Goal: Find specific page/section: Find specific page/section

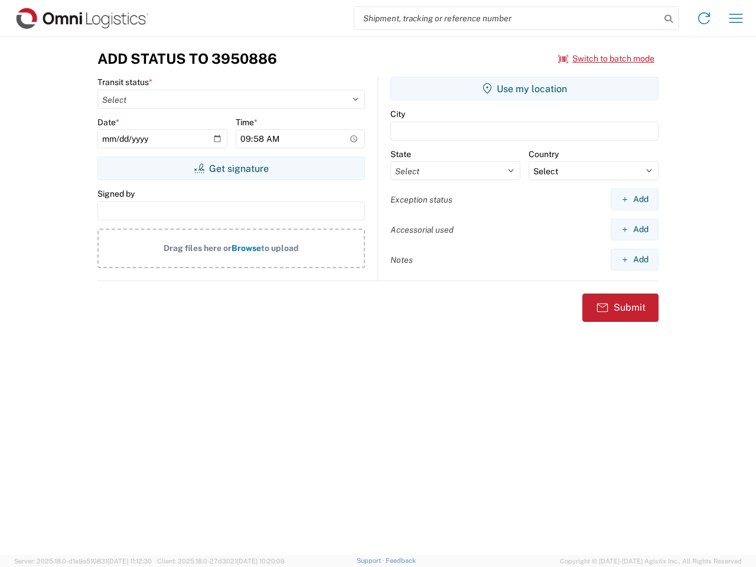
click at [507, 18] on input "search" at bounding box center [507, 18] width 306 height 22
click at [668, 19] on icon at bounding box center [668, 19] width 17 height 17
click at [704, 18] on icon at bounding box center [703, 18] width 19 height 19
click at [736, 18] on icon "button" at bounding box center [736, 18] width 14 height 9
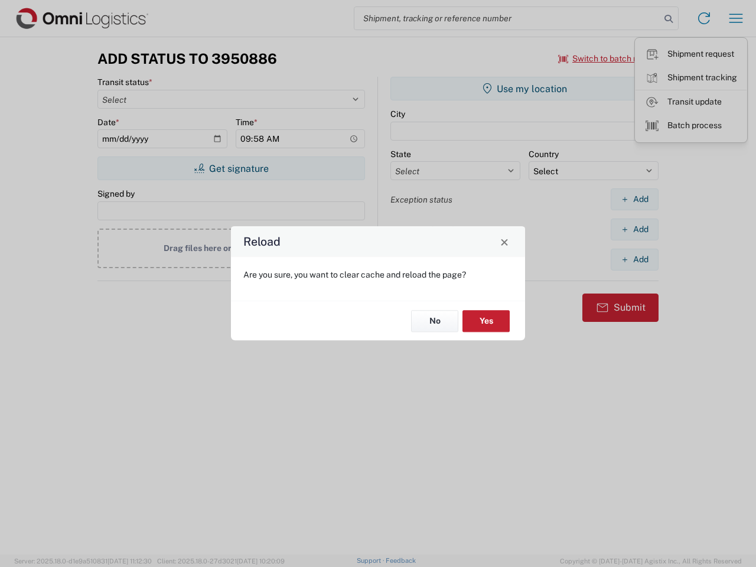
click at [231, 168] on div "Reload Are you sure, you want to clear cache and reload the page? No Yes" at bounding box center [378, 283] width 756 height 567
click at [524, 89] on div "Reload Are you sure, you want to clear cache and reload the page? No Yes" at bounding box center [378, 283] width 756 height 567
click at [634, 199] on div "Reload Are you sure, you want to clear cache and reload the page? No Yes" at bounding box center [378, 283] width 756 height 567
click at [634, 229] on div "Reload Are you sure, you want to clear cache and reload the page? No Yes" at bounding box center [378, 283] width 756 height 567
click at [634, 259] on div "Reload Are you sure, you want to clear cache and reload the page? No Yes" at bounding box center [378, 283] width 756 height 567
